Goal: Information Seeking & Learning: Learn about a topic

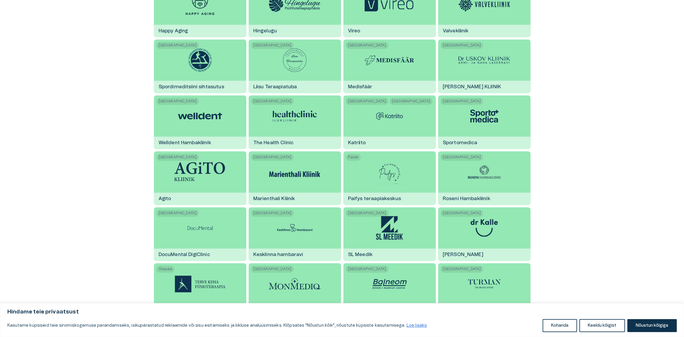
scroll to position [490, 0]
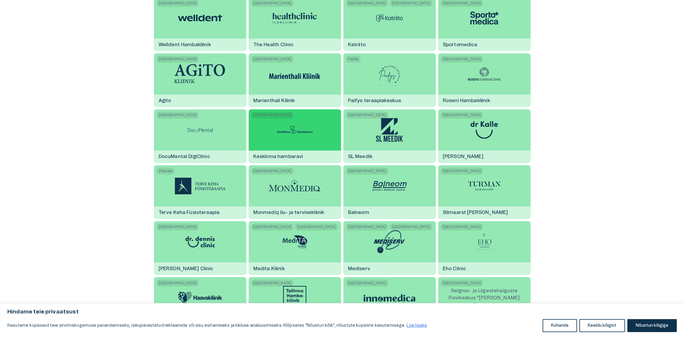
click at [292, 131] on img at bounding box center [295, 130] width 44 height 18
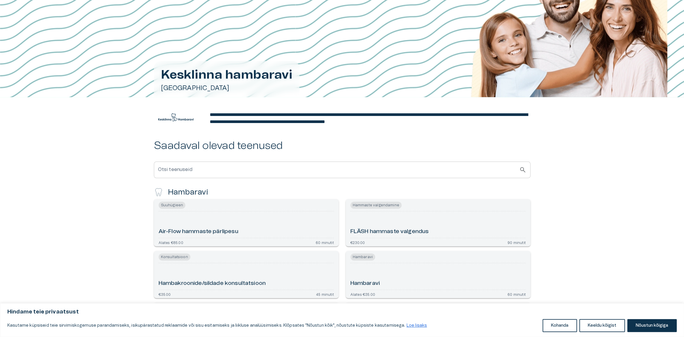
scroll to position [141, 0]
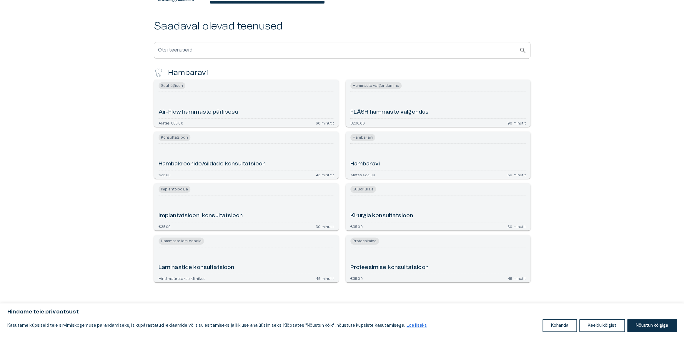
click at [242, 164] on h6 "Hambakroonide/sildade konsultatsioon" at bounding box center [212, 164] width 107 height 8
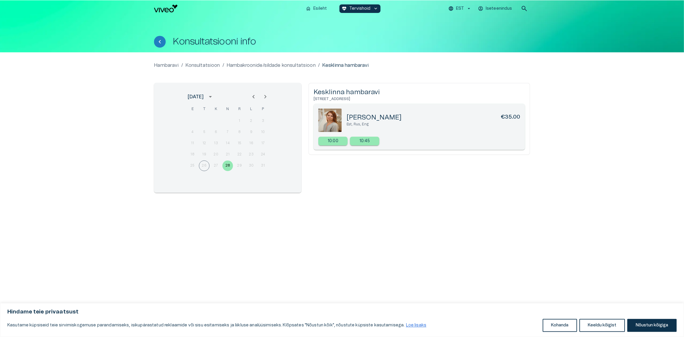
scroll to position [141, 0]
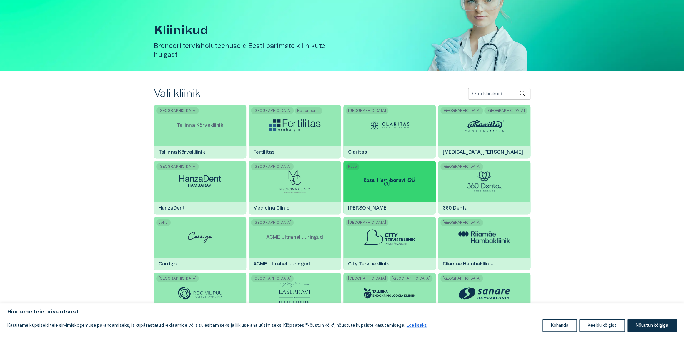
scroll to position [49, 0]
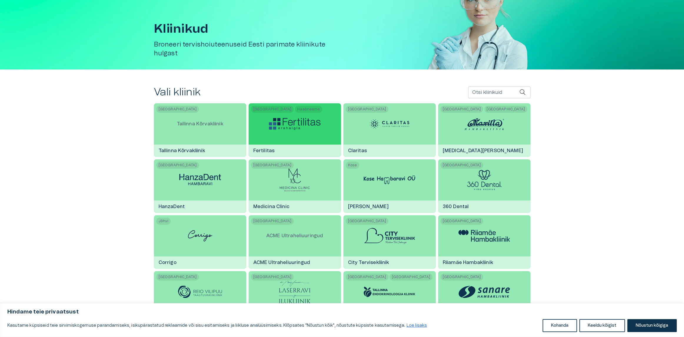
click at [303, 128] on img at bounding box center [294, 124] width 51 height 12
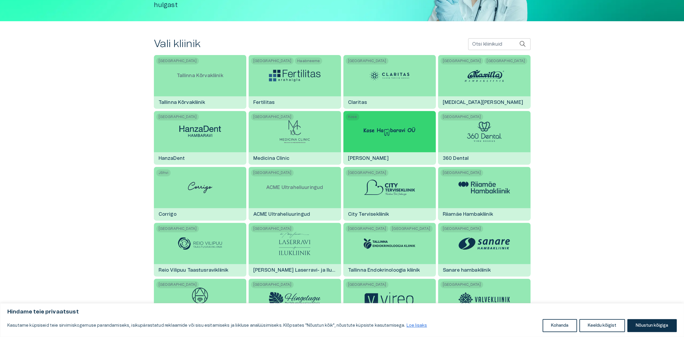
scroll to position [98, 0]
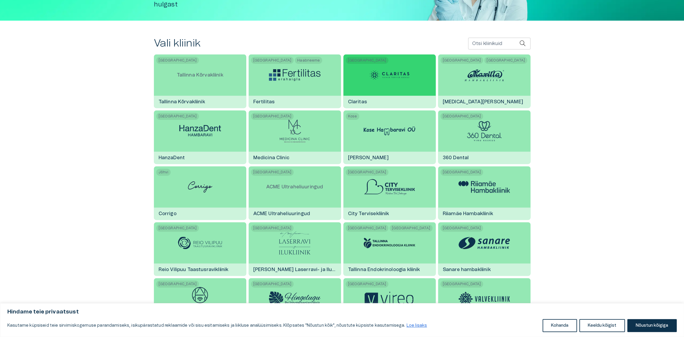
click at [405, 85] on div at bounding box center [389, 74] width 44 height 41
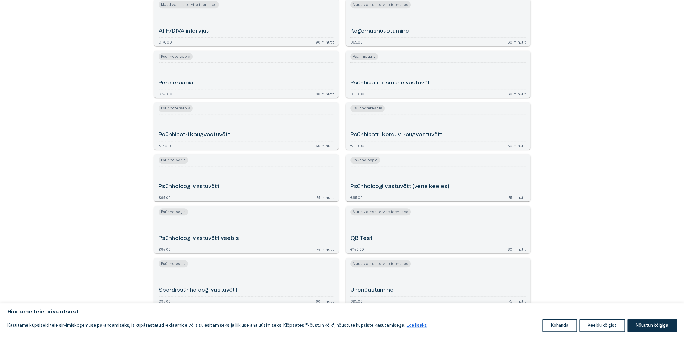
scroll to position [202, 0]
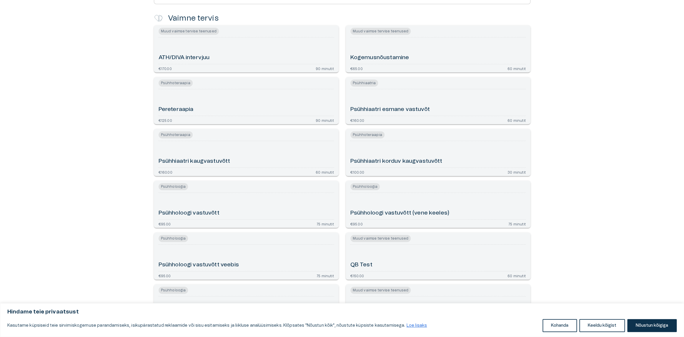
scroll to position [98, 0]
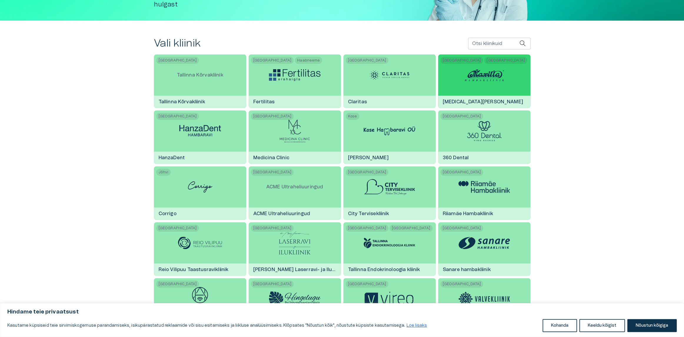
click at [500, 82] on img at bounding box center [484, 75] width 44 height 18
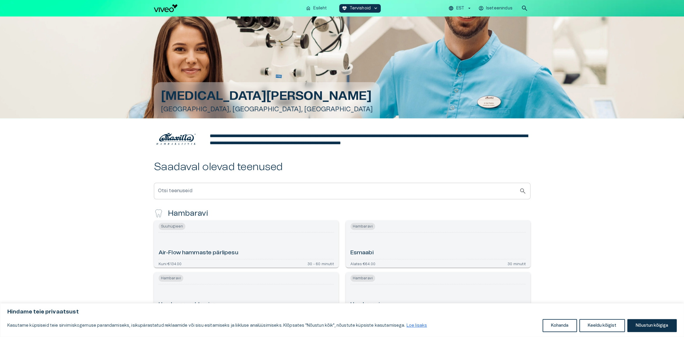
click at [196, 105] on h5 "[GEOGRAPHIC_DATA], [GEOGRAPHIC_DATA], [GEOGRAPHIC_DATA]" at bounding box center [267, 109] width 212 height 9
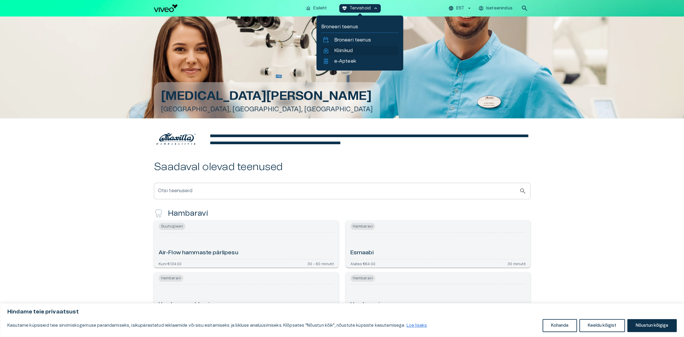
click at [339, 51] on p "Kliinikud" at bounding box center [343, 50] width 19 height 7
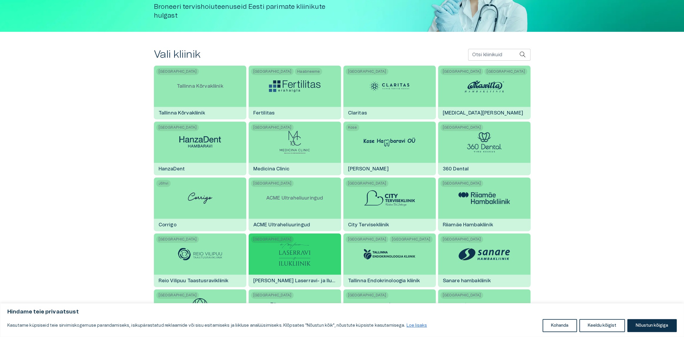
scroll to position [98, 0]
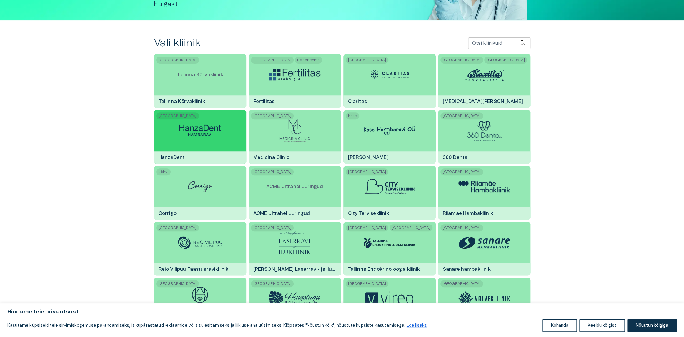
click at [216, 127] on img at bounding box center [199, 131] width 51 height 16
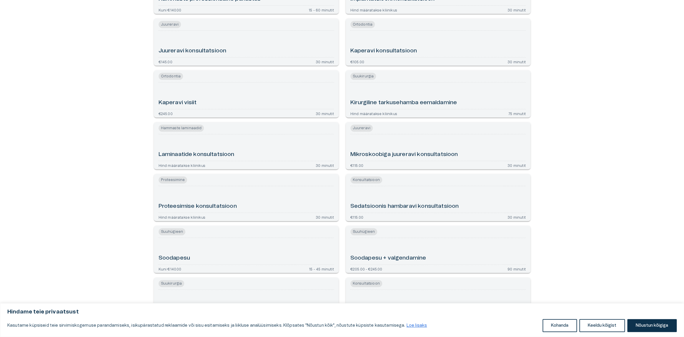
scroll to position [503, 0]
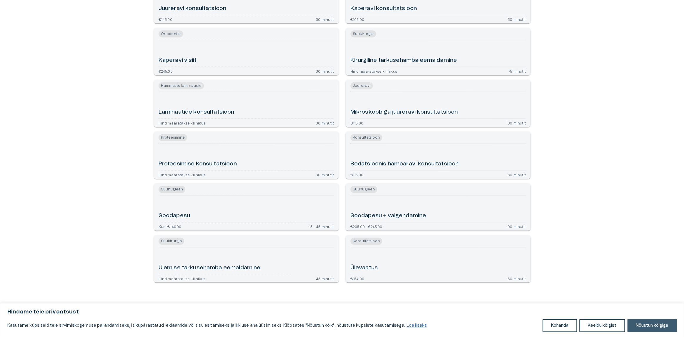
drag, startPoint x: 655, startPoint y: 325, endPoint x: 13, endPoint y: 6, distance: 717.3
click at [655, 325] on button "Nõustun kõigiga" at bounding box center [651, 325] width 49 height 13
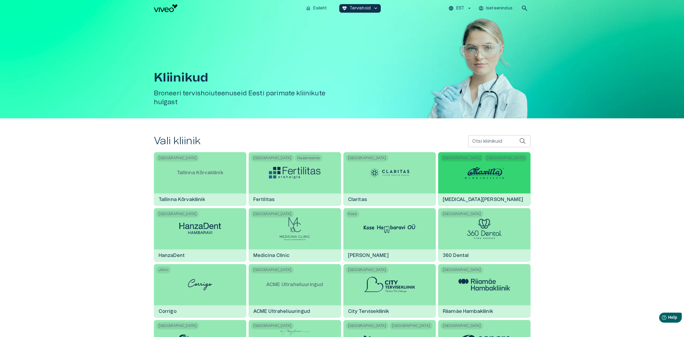
scroll to position [49, 0]
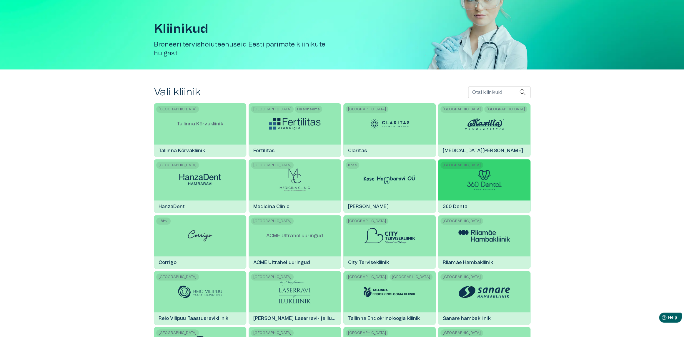
click at [494, 184] on img at bounding box center [484, 180] width 35 height 20
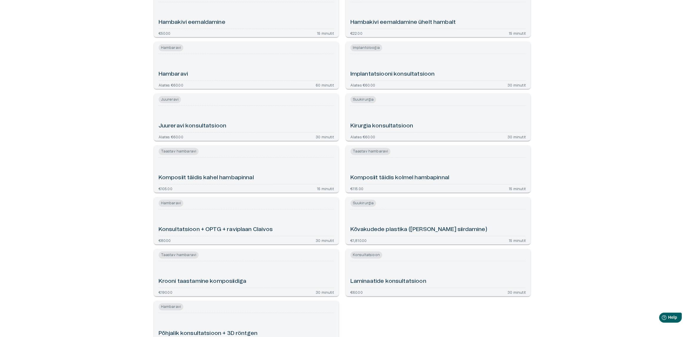
scroll to position [307, 0]
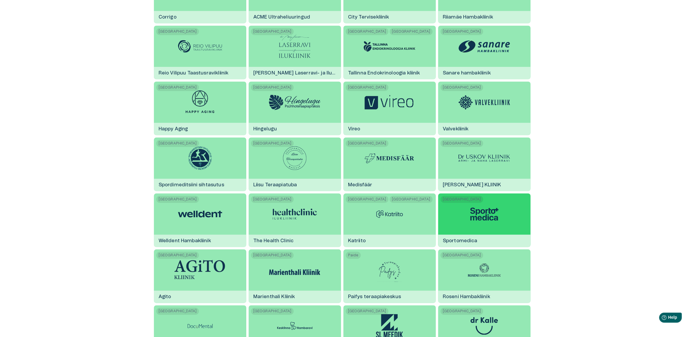
scroll to position [441, 0]
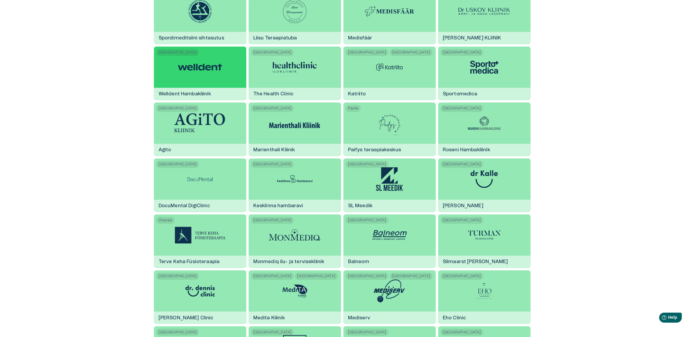
click at [211, 71] on img at bounding box center [200, 67] width 44 height 18
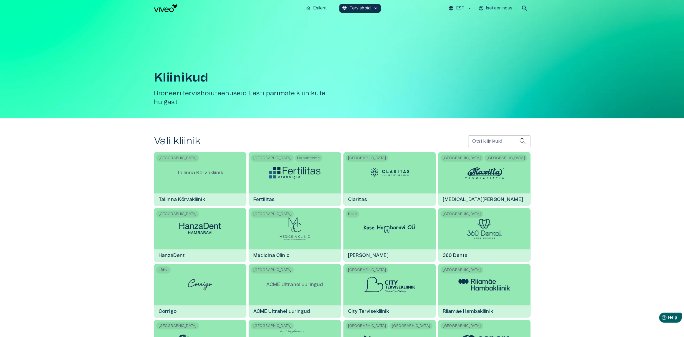
scroll to position [441, 0]
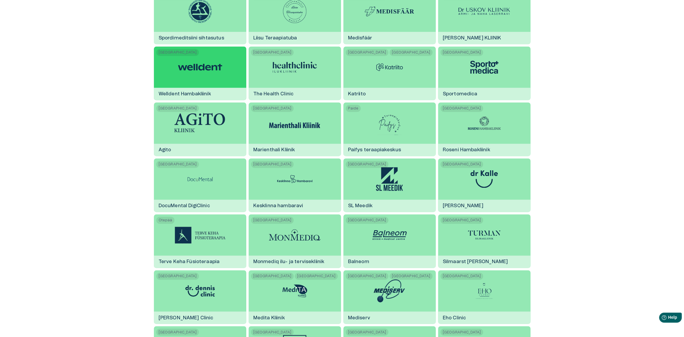
click at [200, 66] on img at bounding box center [200, 67] width 44 height 18
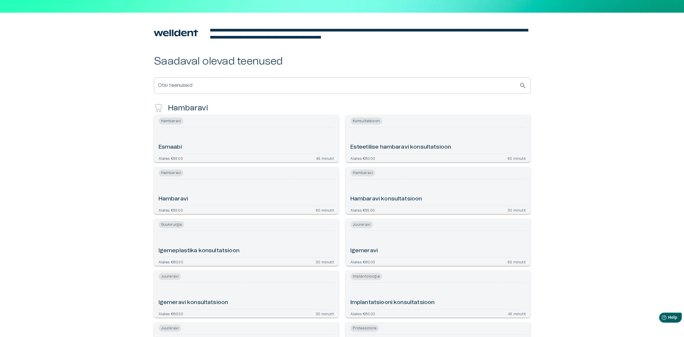
scroll to position [57, 0]
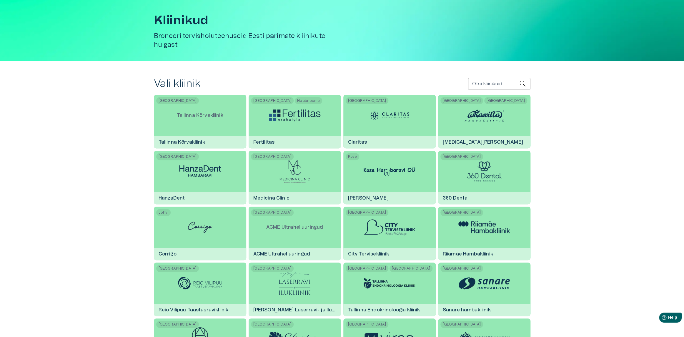
scroll to position [441, 0]
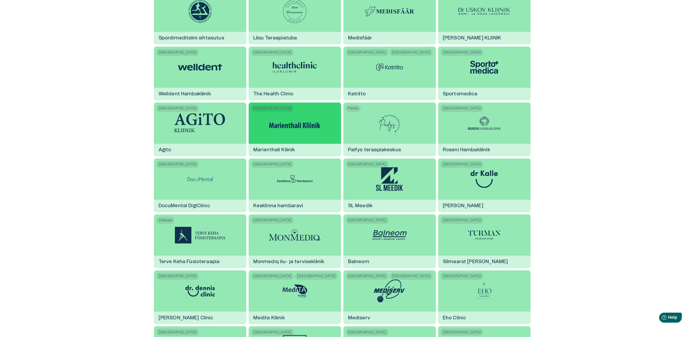
click at [279, 123] on img at bounding box center [294, 123] width 51 height 14
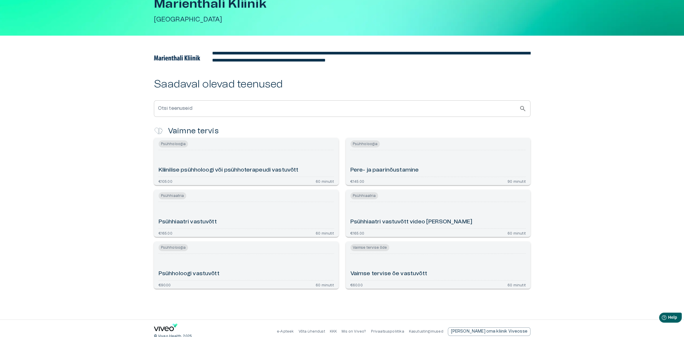
scroll to position [49, 0]
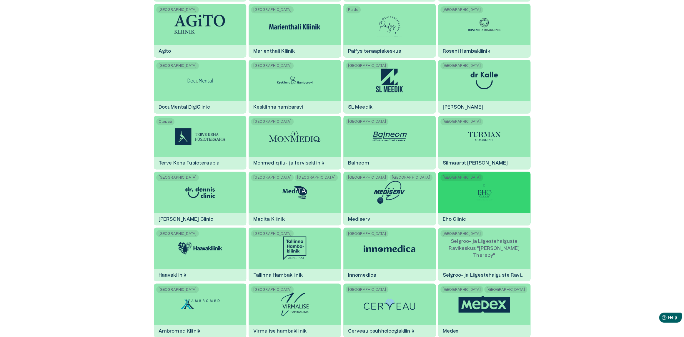
scroll to position [539, 0]
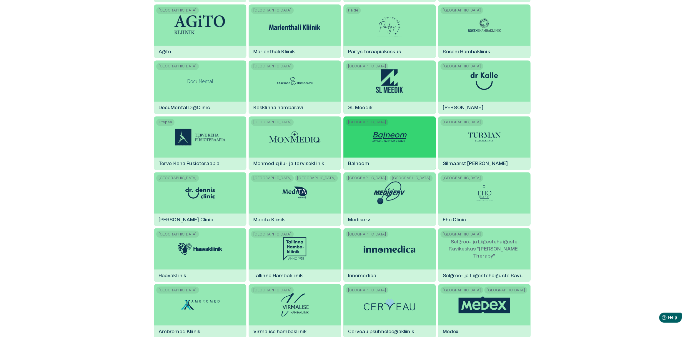
click at [382, 142] on img at bounding box center [389, 137] width 44 height 18
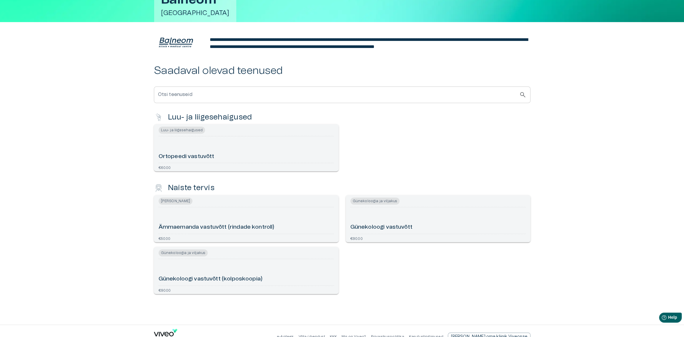
scroll to position [108, 0]
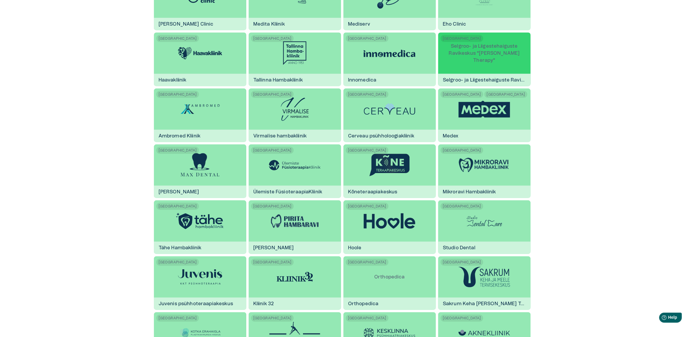
scroll to position [735, 0]
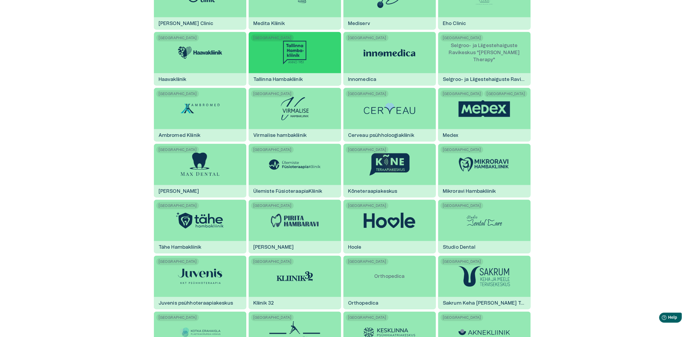
click at [272, 49] on div "Tallinn Tallinna Hambakliinik" at bounding box center [295, 59] width 92 height 54
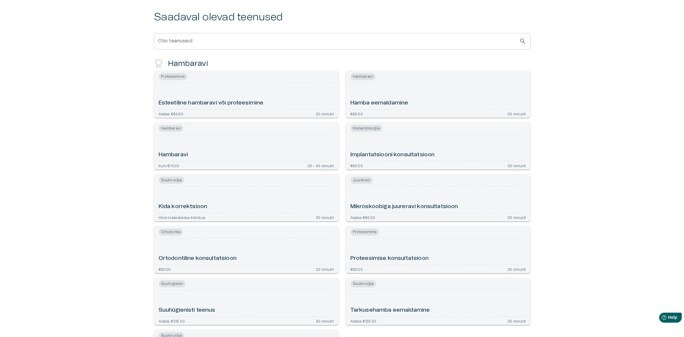
scroll to position [160, 0]
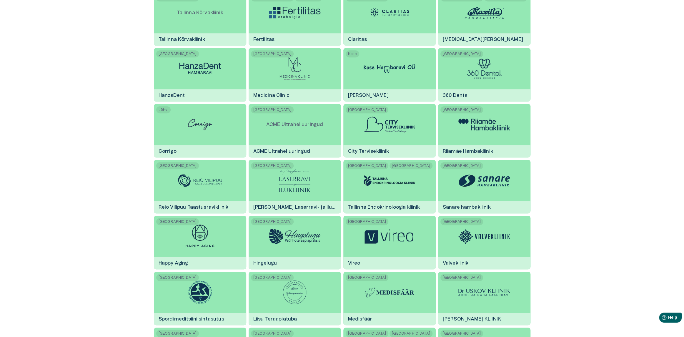
scroll to position [735, 0]
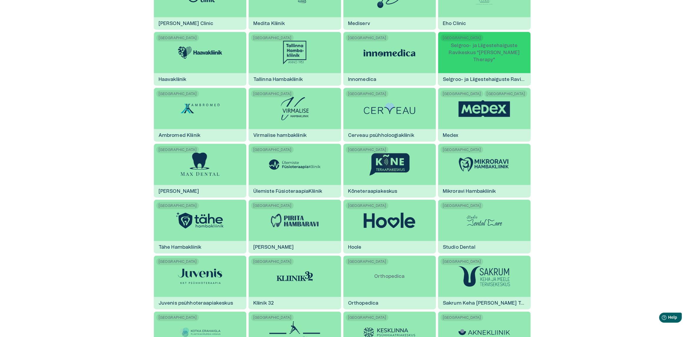
click at [491, 44] on p "Selgroo- ja Liigestehaiguste Ravikeskus "[PERSON_NAME] Therapy"" at bounding box center [484, 52] width 92 height 31
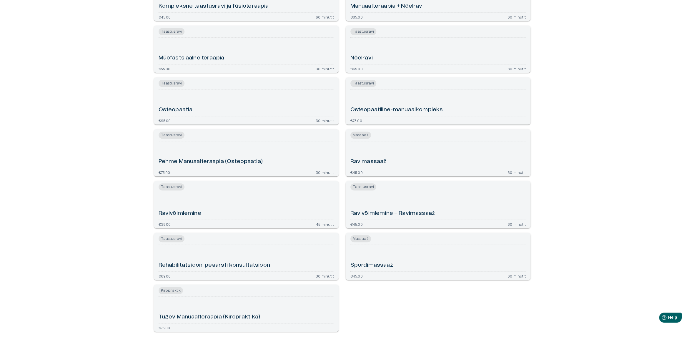
scroll to position [245, 0]
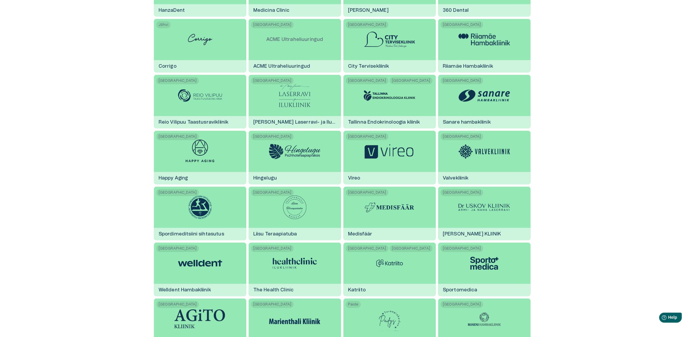
scroll to position [735, 0]
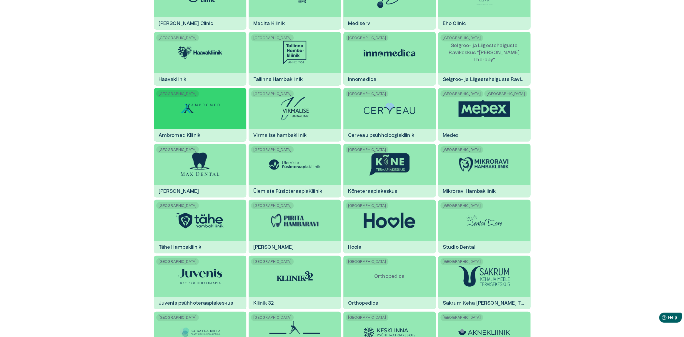
click at [214, 113] on img at bounding box center [200, 108] width 44 height 18
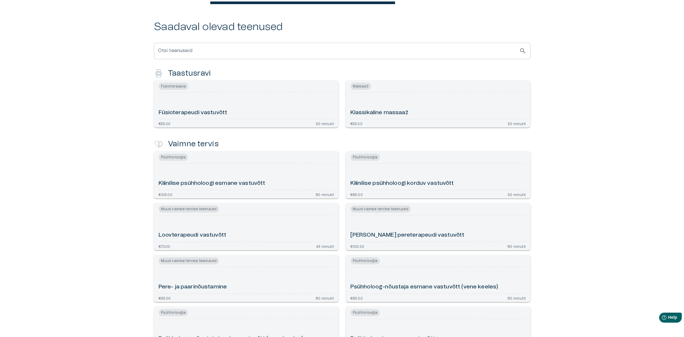
scroll to position [245, 0]
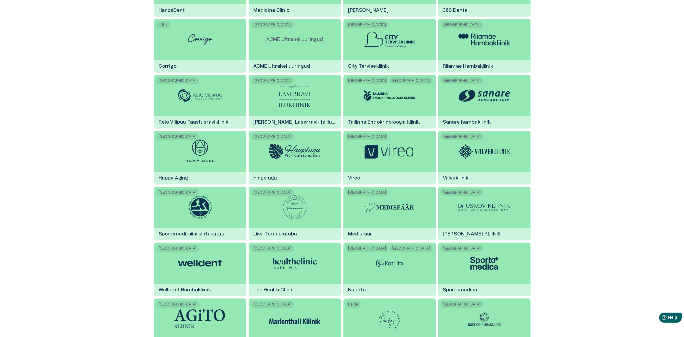
scroll to position [735, 0]
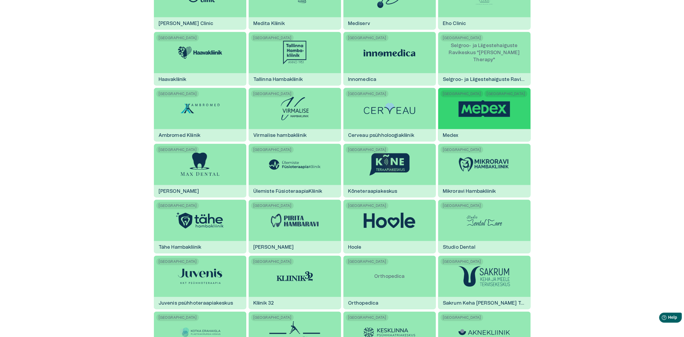
click at [478, 119] on div at bounding box center [483, 108] width 51 height 41
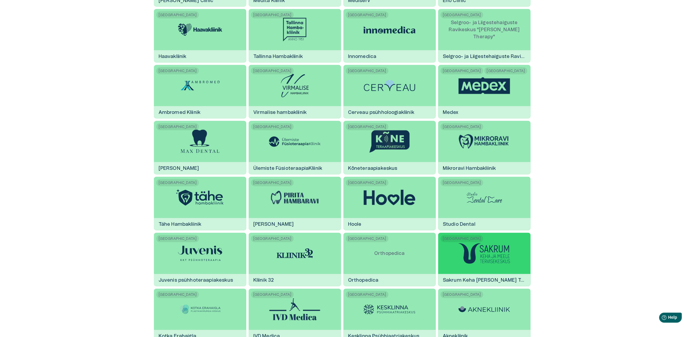
scroll to position [833, 0]
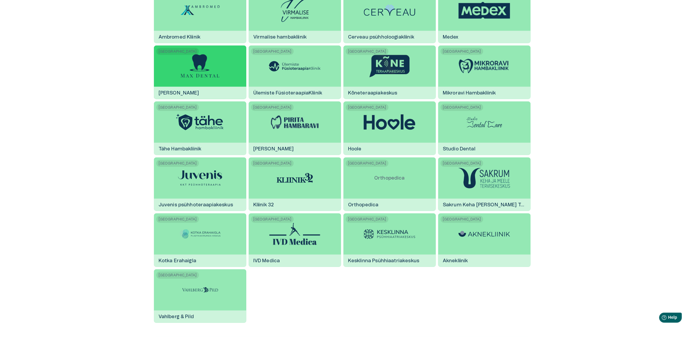
click at [197, 77] on img at bounding box center [200, 66] width 38 height 24
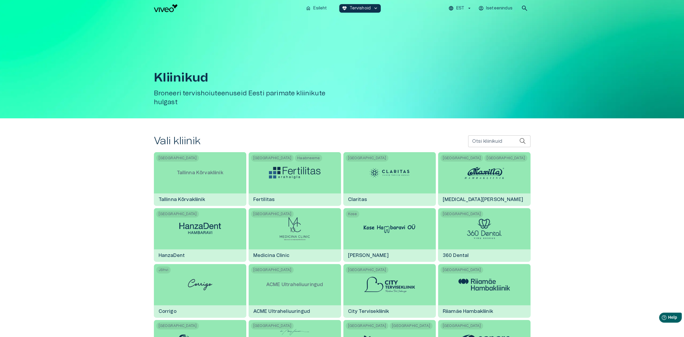
scroll to position [833, 0]
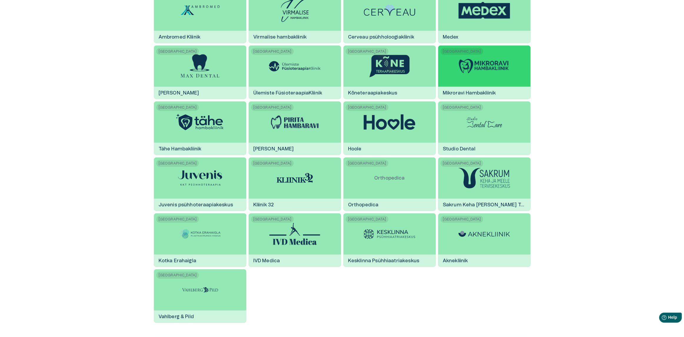
click at [481, 73] on img at bounding box center [483, 66] width 51 height 16
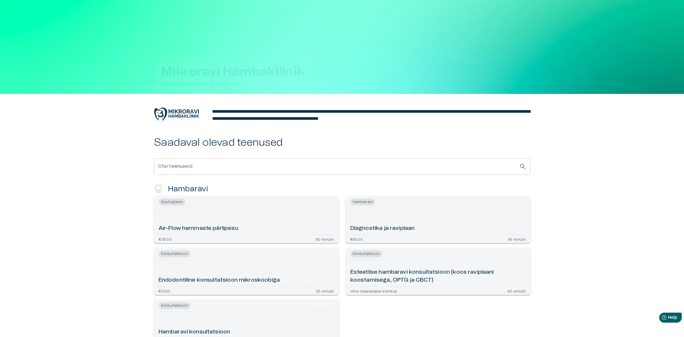
scroll to position [89, 0]
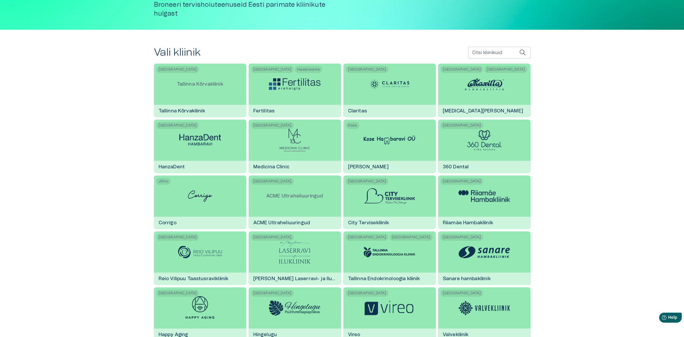
scroll to position [833, 0]
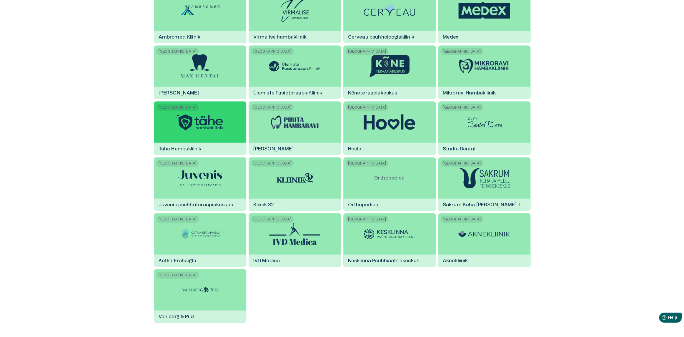
click at [205, 125] on img at bounding box center [199, 121] width 51 height 19
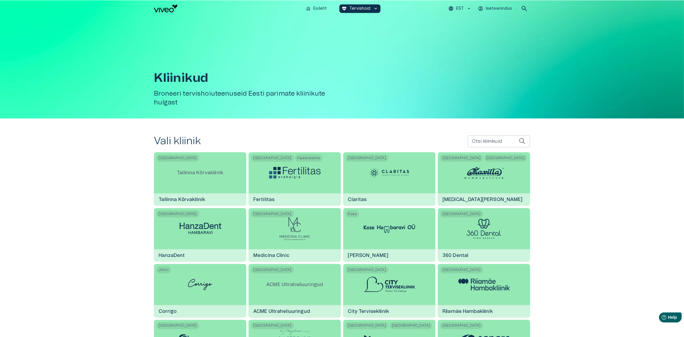
scroll to position [833, 0]
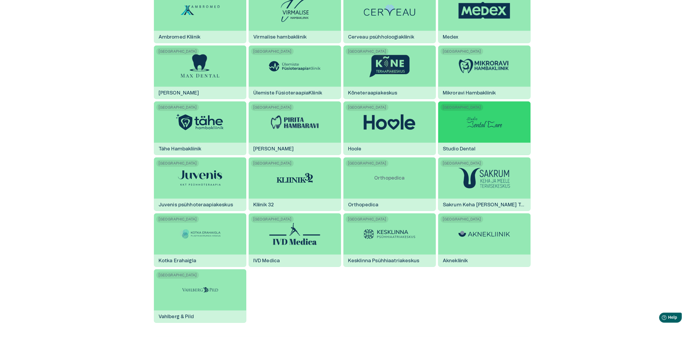
click at [488, 128] on img at bounding box center [484, 122] width 44 height 18
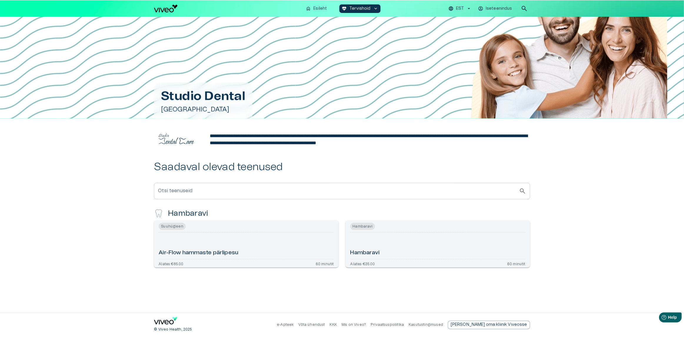
scroll to position [833, 0]
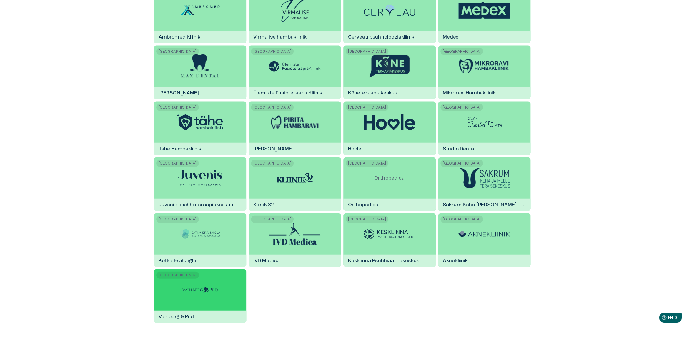
click at [181, 292] on img at bounding box center [200, 290] width 44 height 18
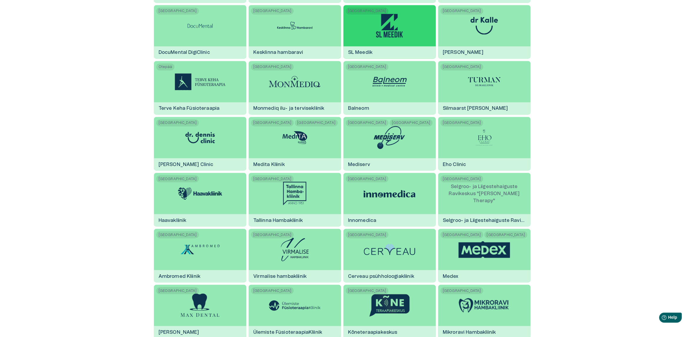
scroll to position [343, 0]
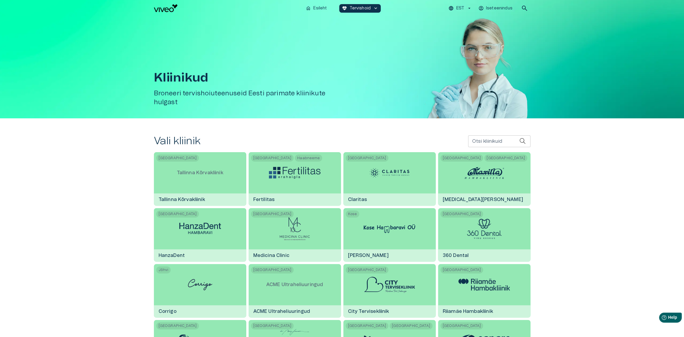
scroll to position [98, 0]
